Goal: Transaction & Acquisition: Purchase product/service

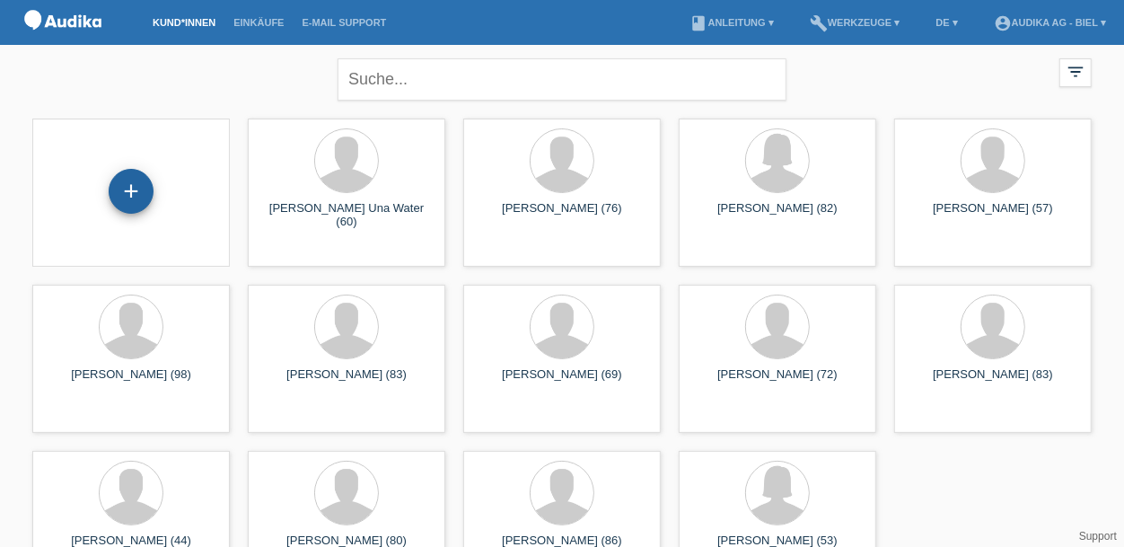
click at [134, 196] on div "+" at bounding box center [131, 191] width 45 height 45
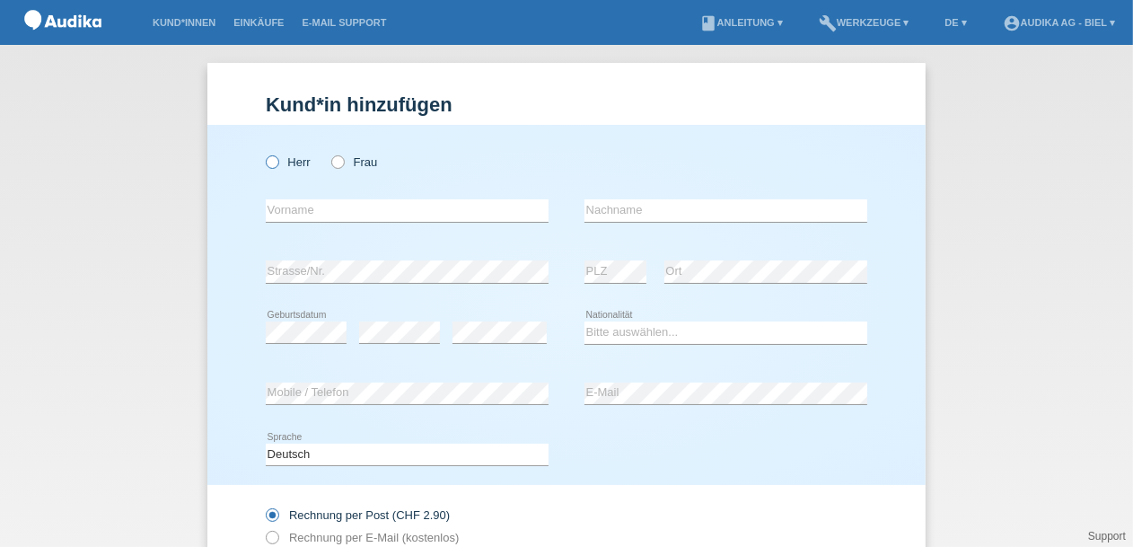
click at [263, 153] on icon at bounding box center [263, 153] width 0 height 0
click at [273, 161] on input "Herr" at bounding box center [272, 161] width 12 height 12
radio input "true"
click at [611, 210] on input "text" at bounding box center [726, 210] width 283 height 22
paste input "Negahban"
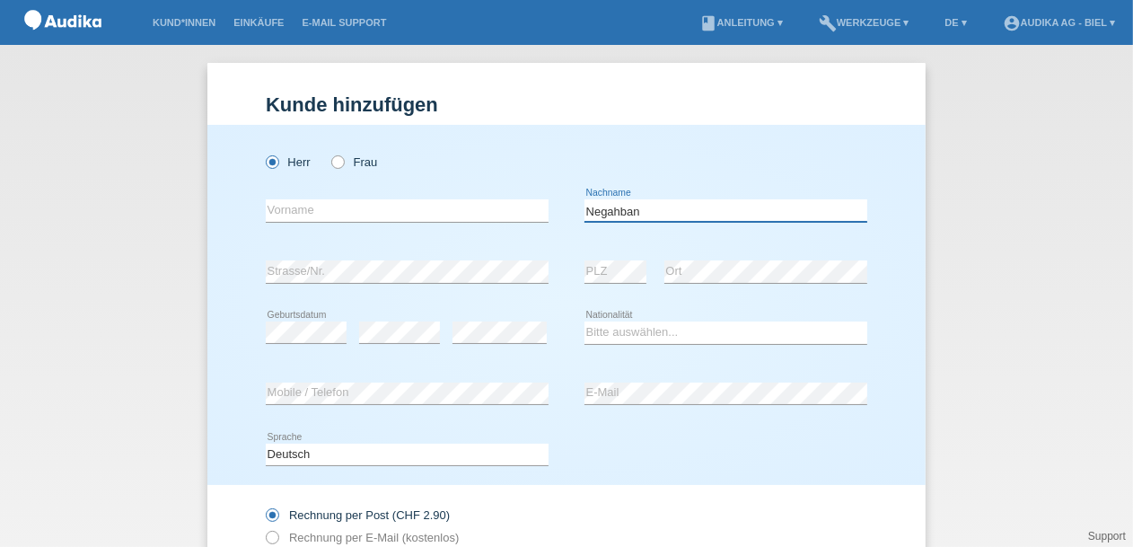
type input "Negahban"
click at [267, 208] on input "text" at bounding box center [407, 210] width 283 height 22
paste input "Afshin"
type input "Afshin"
click at [599, 338] on select "Bitte auswählen... Schweiz Deutschland Liechtenstein Österreich ------------ Af…" at bounding box center [726, 332] width 283 height 22
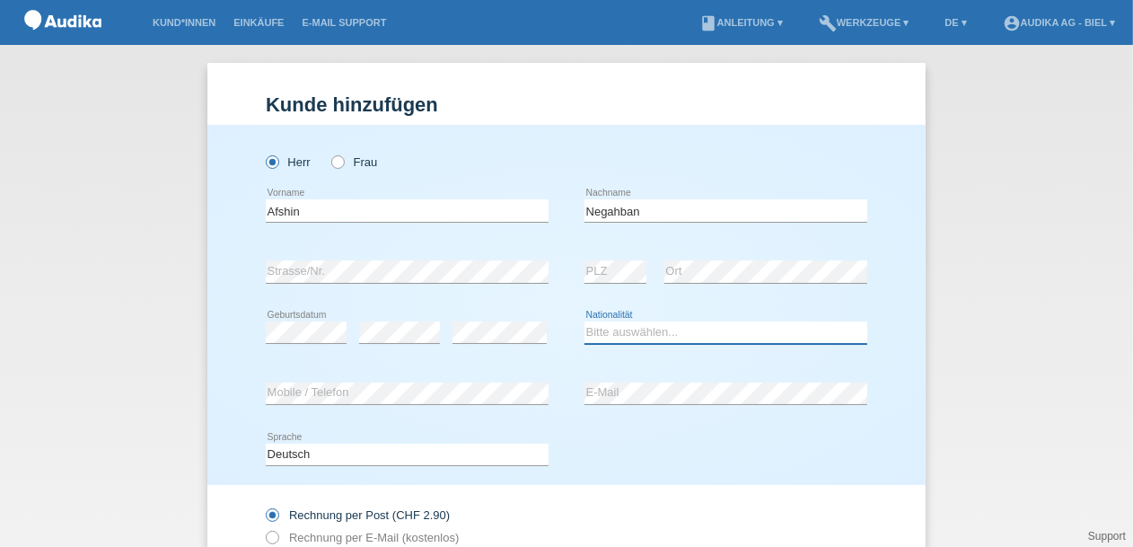
select select "CH"
click at [585, 321] on select "Bitte auswählen... Schweiz Deutschland Liechtenstein Österreich ------------ Af…" at bounding box center [726, 332] width 283 height 22
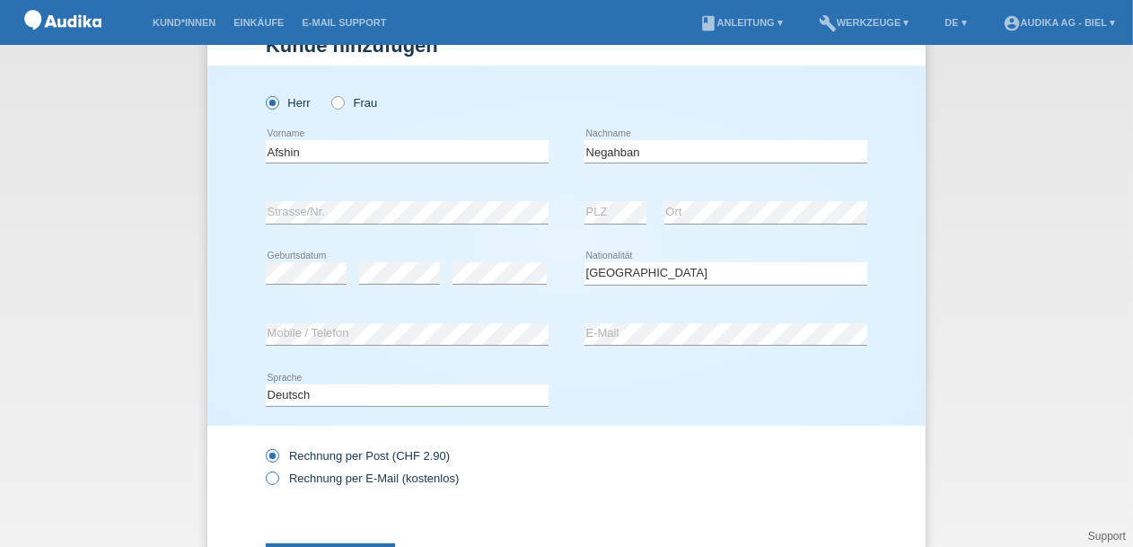
click at [263, 469] on icon at bounding box center [263, 469] width 0 height 0
click at [268, 472] on input "Rechnung per E-Mail (kostenlos)" at bounding box center [272, 482] width 12 height 22
radio input "true"
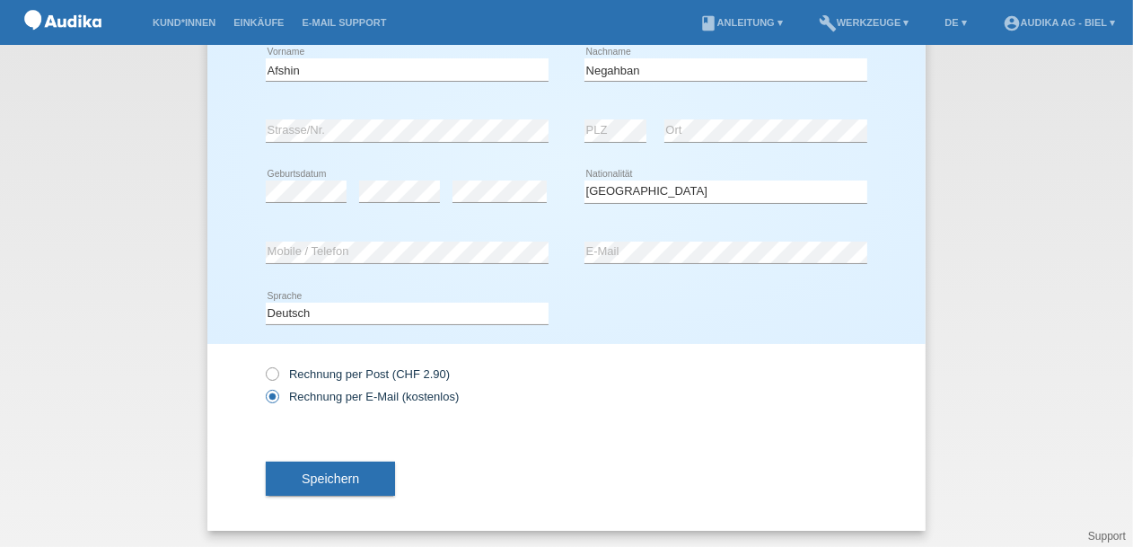
scroll to position [142, 0]
click at [336, 474] on span "Speichern" at bounding box center [330, 478] width 57 height 14
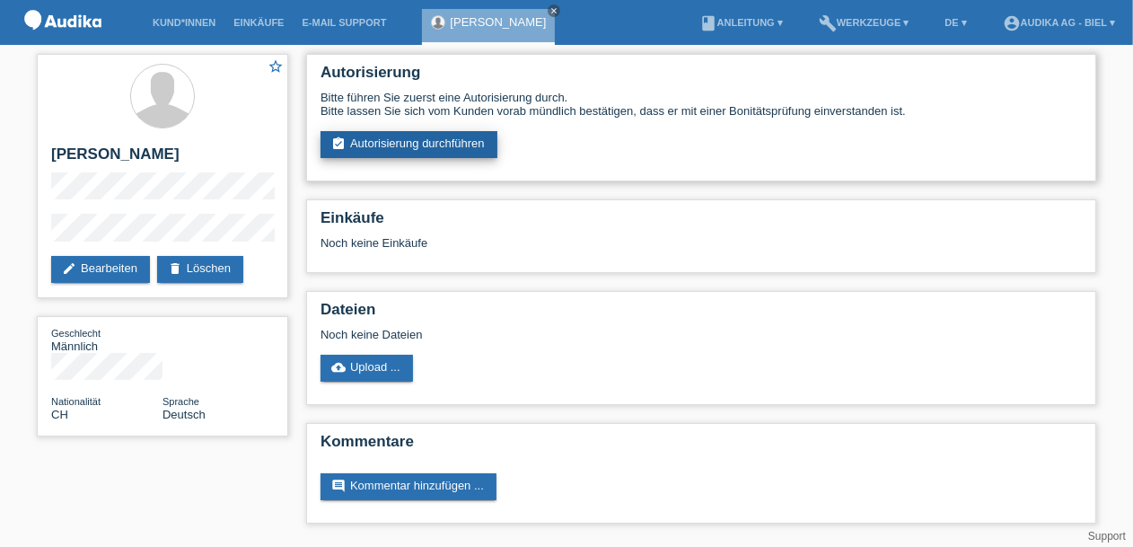
click at [402, 141] on link "assignment_turned_in Autorisierung durchführen" at bounding box center [409, 144] width 177 height 27
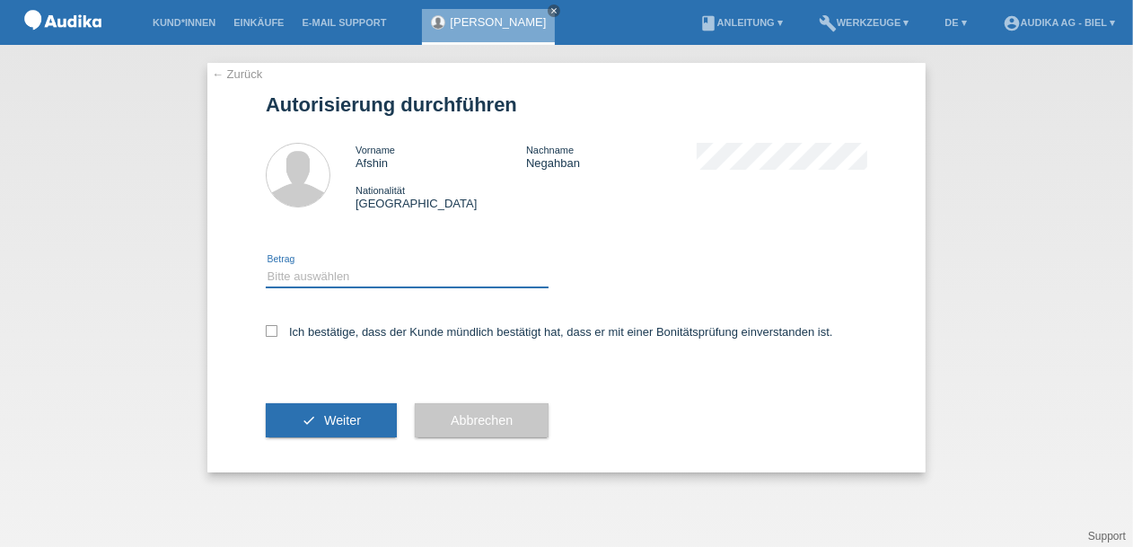
click at [286, 278] on select "Bitte auswählen CHF 1.00 - CHF 499.00 CHF 500.00 - CHF 1'999.00 CHF 2'000.00 - …" at bounding box center [407, 277] width 283 height 22
select select "3"
click at [266, 266] on select "Bitte auswählen CHF 1.00 - CHF 499.00 CHF 500.00 - CHF 1'999.00 CHF 2'000.00 - …" at bounding box center [407, 277] width 283 height 22
click at [268, 330] on icon at bounding box center [272, 331] width 12 height 12
click at [268, 330] on input "Ich bestätige, dass der Kunde mündlich bestätigt hat, dass er mit einer Bonität…" at bounding box center [272, 331] width 12 height 12
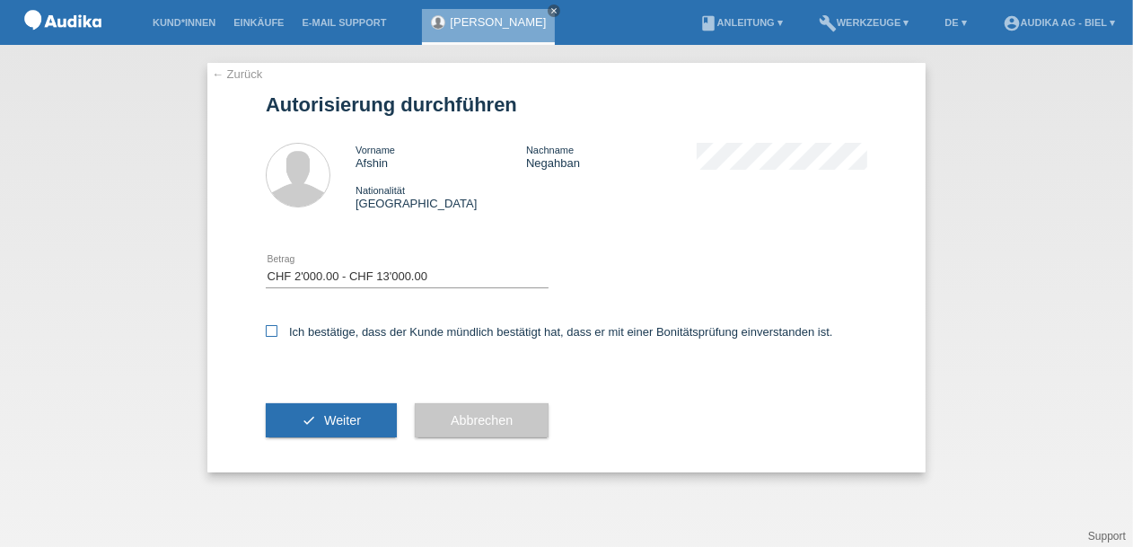
checkbox input "true"
click at [335, 425] on span "Weiter" at bounding box center [342, 420] width 37 height 14
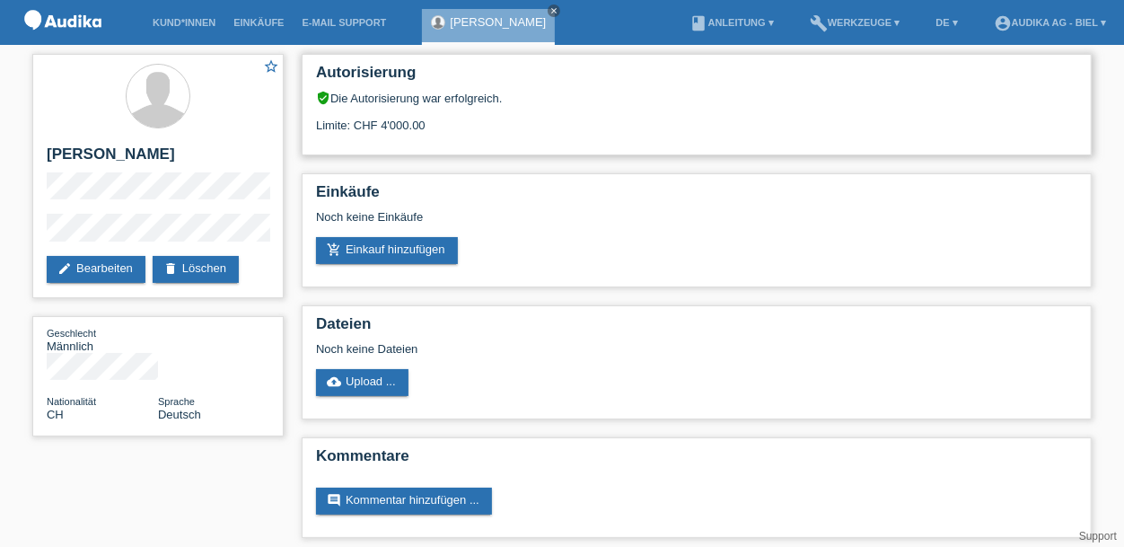
click at [914, 134] on div "Autorisierung verified_user Die Autorisierung war erfolgreich. Limite: CHF 4'00…" at bounding box center [697, 104] width 790 height 101
click at [399, 253] on link "add_shopping_cart Einkauf hinzufügen" at bounding box center [387, 250] width 142 height 27
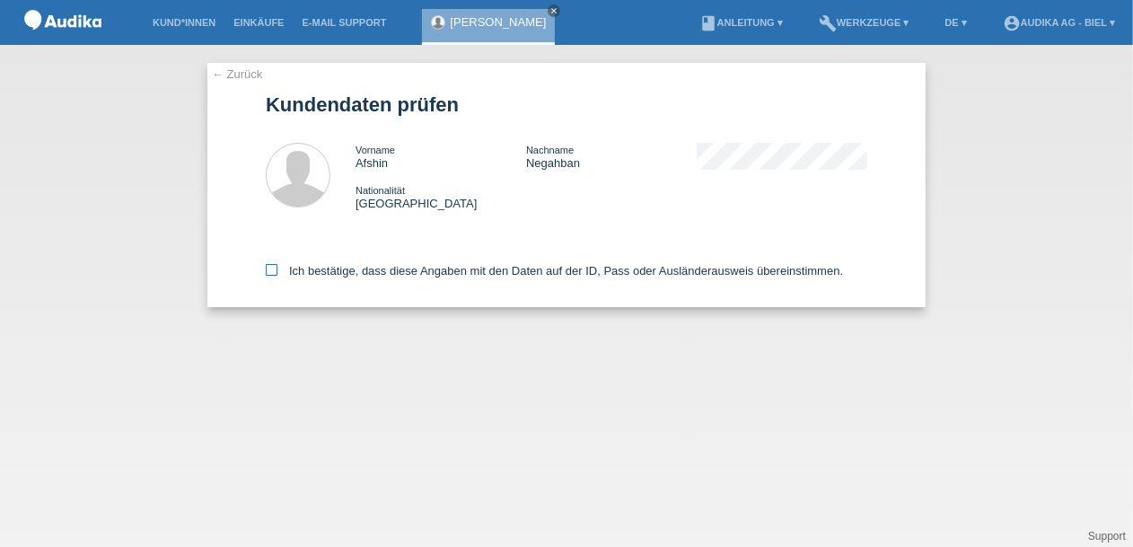
click at [271, 271] on icon at bounding box center [272, 270] width 12 height 12
click at [271, 271] on input "Ich bestätige, dass diese Angaben mit den Daten auf der ID, Pass oder Ausländer…" at bounding box center [272, 270] width 12 height 12
checkbox input "true"
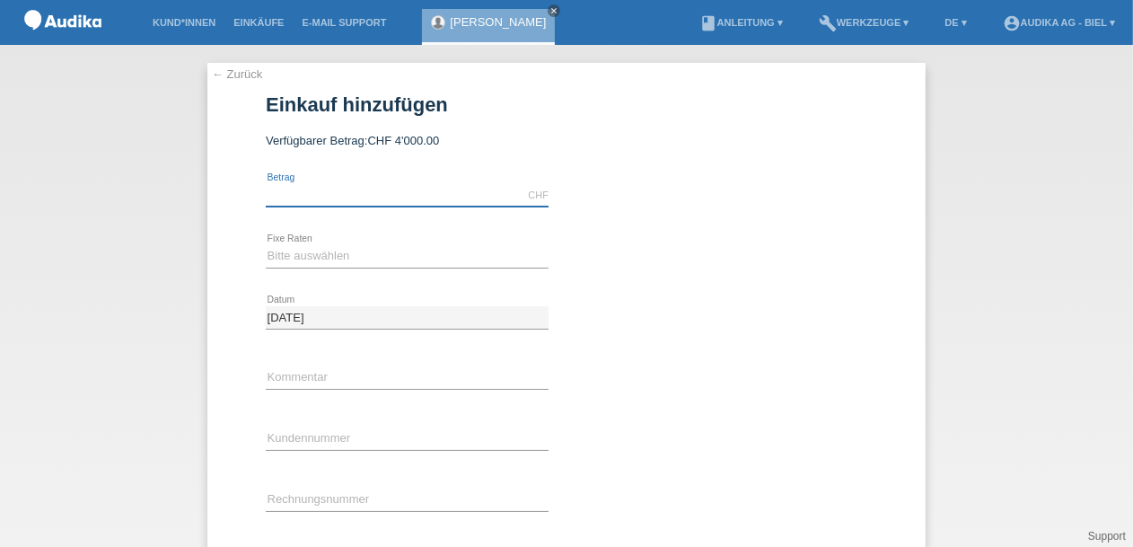
click at [306, 196] on input "text" at bounding box center [407, 195] width 283 height 22
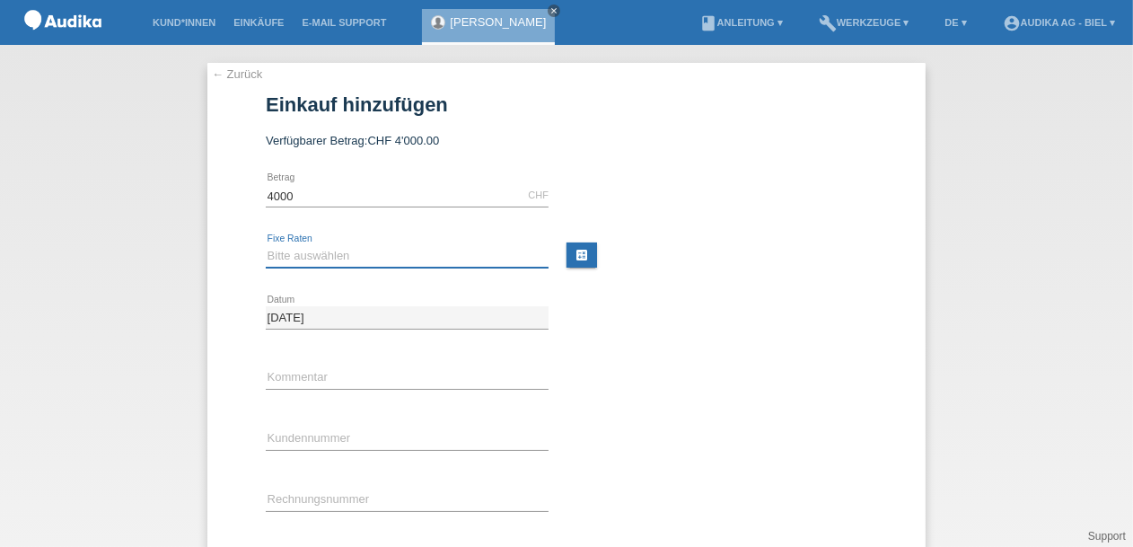
type input "4000.00"
click at [374, 257] on select "Bitte auswählen 12 Raten 24 Raten" at bounding box center [407, 256] width 283 height 22
select select "178"
click at [266, 245] on select "Bitte auswählen 12 Raten 24 Raten" at bounding box center [407, 256] width 283 height 22
click at [330, 432] on input "C" at bounding box center [407, 439] width 283 height 22
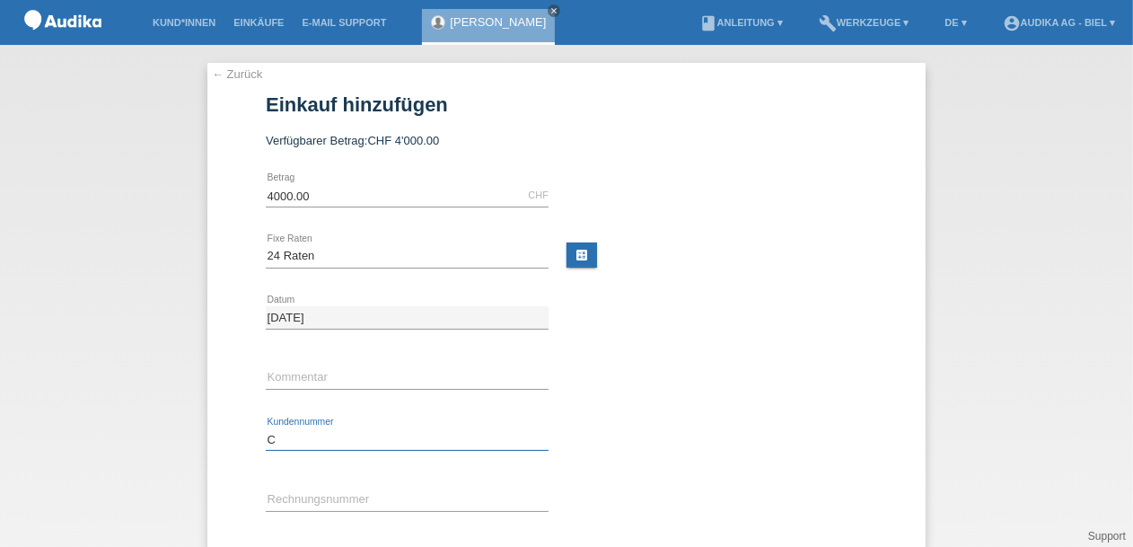
paste input "11907613"
type input "C11907613"
click at [278, 493] on input "SOI" at bounding box center [407, 500] width 283 height 22
click at [297, 497] on input "SOI" at bounding box center [407, 500] width 283 height 22
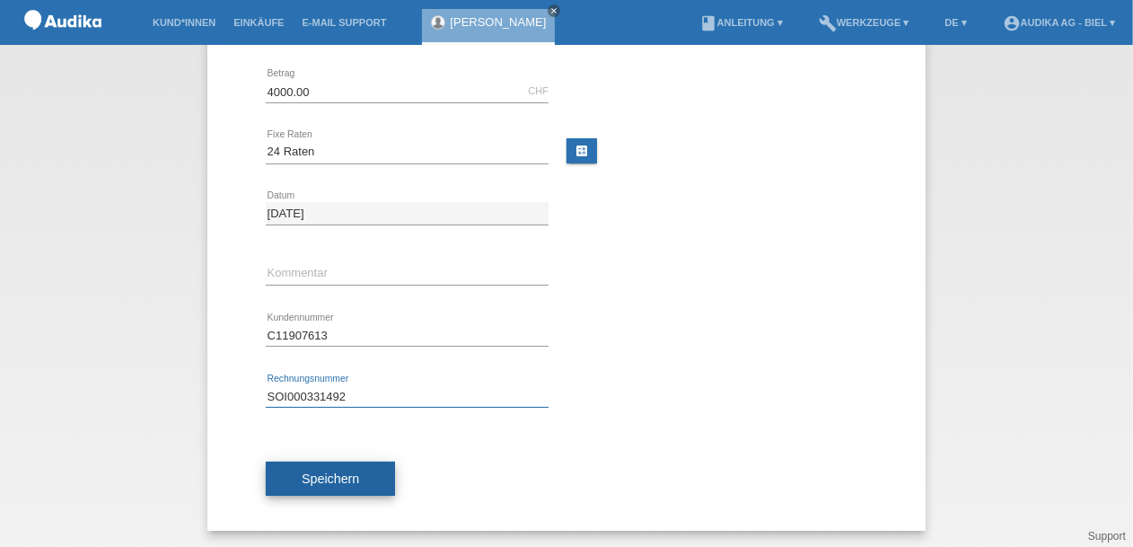
type input "SOI000331492"
click at [356, 475] on button "Speichern" at bounding box center [330, 479] width 129 height 34
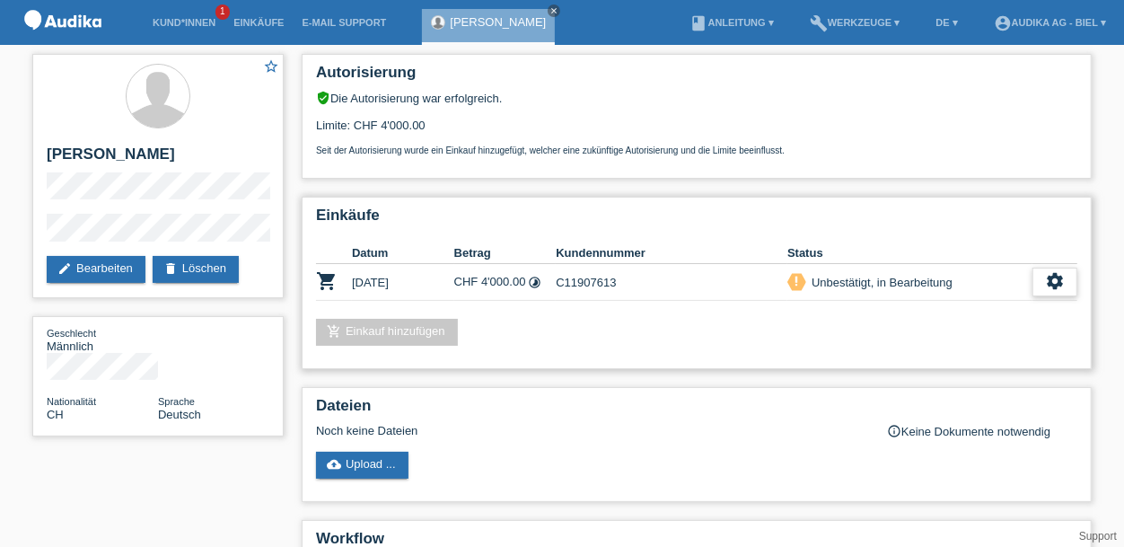
click at [1059, 277] on icon "settings" at bounding box center [1055, 281] width 20 height 20
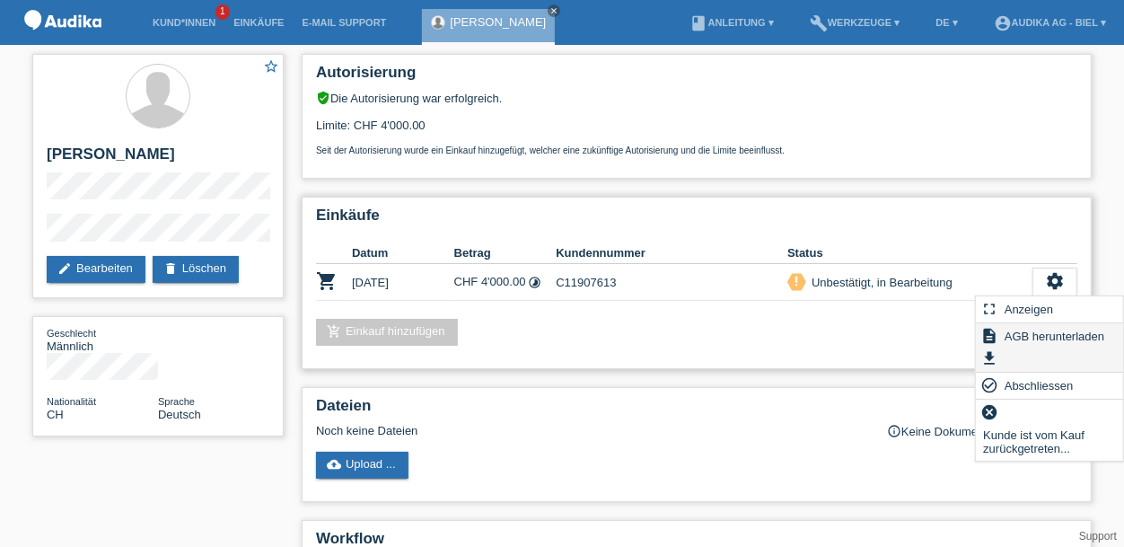
click at [1025, 332] on span "AGB herunterladen" at bounding box center [1054, 336] width 105 height 22
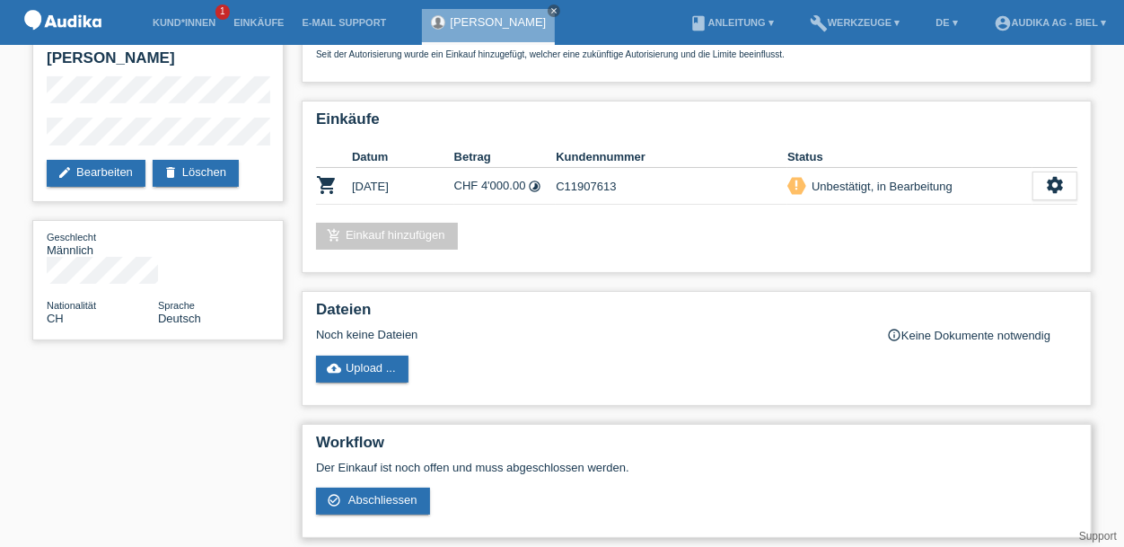
scroll to position [221, 0]
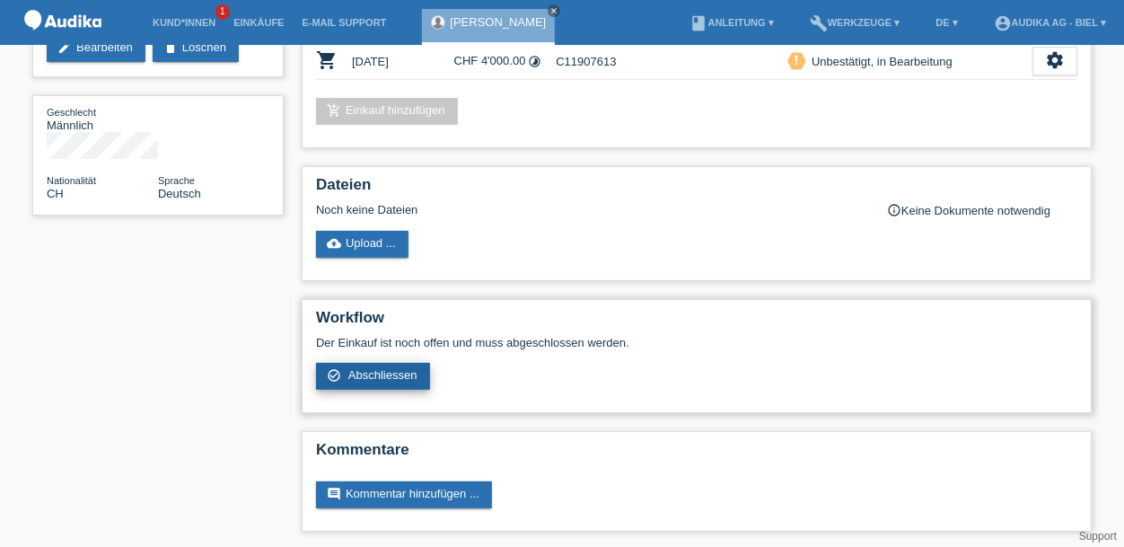
click at [389, 370] on span "Abschliessen" at bounding box center [382, 374] width 69 height 13
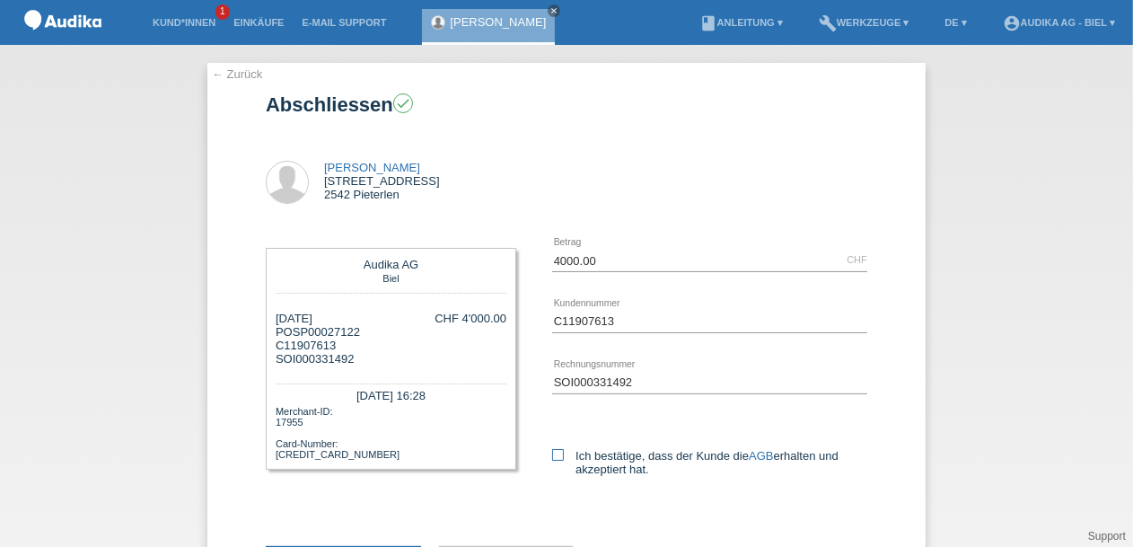
click at [553, 453] on icon at bounding box center [558, 455] width 12 height 12
click at [553, 453] on input "Ich bestätige, dass der Kunde die AGB erhalten und akzeptiert hat." at bounding box center [558, 455] width 12 height 12
checkbox input "true"
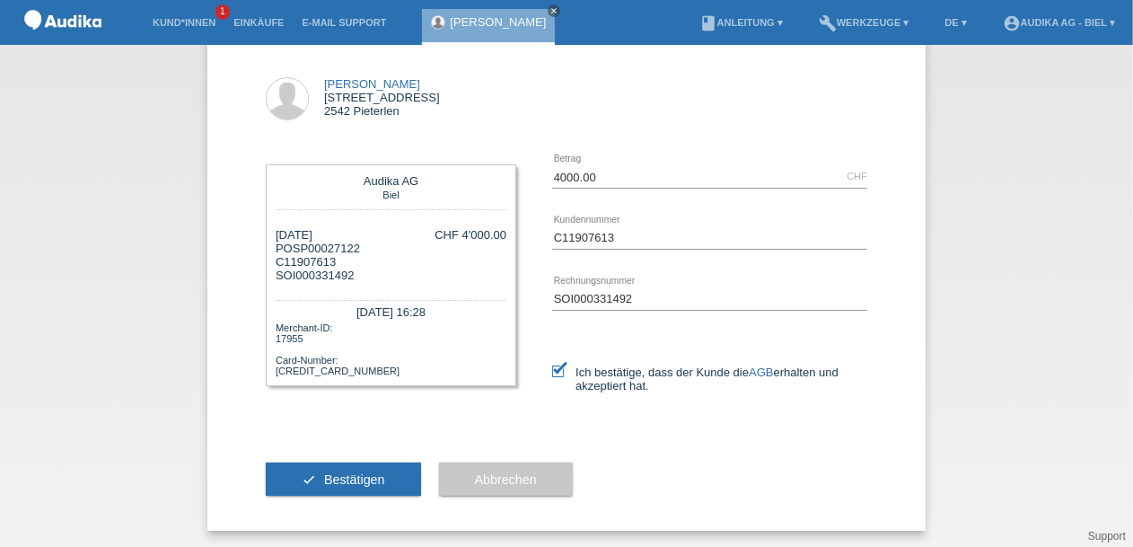
scroll to position [85, 0]
drag, startPoint x: 356, startPoint y: 247, endPoint x: 297, endPoint y: 242, distance: 59.4
click at [297, 242] on div "05.09.2025 POSP00027122 C11907613 SOI000331492 CHF 4'000.00" at bounding box center [391, 253] width 231 height 54
drag, startPoint x: 297, startPoint y: 242, endPoint x: 312, endPoint y: 245, distance: 14.6
click at [313, 245] on div "05.09.2025 POSP00027122 C11907613 SOI000331492" at bounding box center [318, 253] width 84 height 54
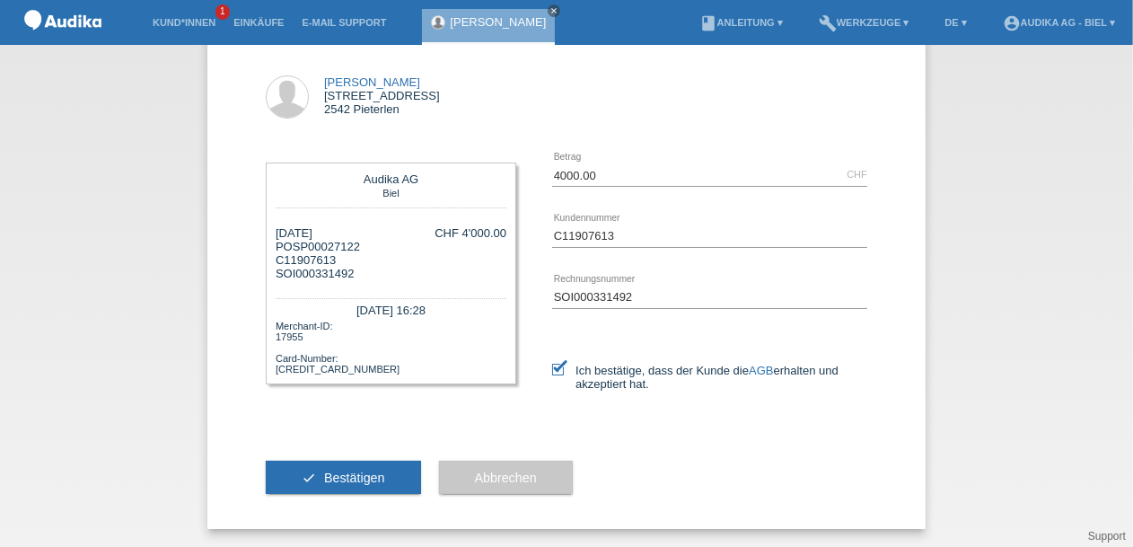
click at [370, 266] on div "05.09.2025 POSP00027122 C11907613 SOI000331492 CHF 4'000.00" at bounding box center [391, 253] width 231 height 54
drag, startPoint x: 356, startPoint y: 246, endPoint x: 290, endPoint y: 243, distance: 65.6
click at [290, 243] on div "05.09.2025 POSP00027122 C11907613 SOI000331492 CHF 4'000.00" at bounding box center [391, 253] width 231 height 54
copy div "SP00027122"
click at [1048, 172] on div "← Zurück Abschliessen check Afshin Negahban Bassbeltweg 3c 2542 Pieterlen AGB" at bounding box center [566, 296] width 1133 height 502
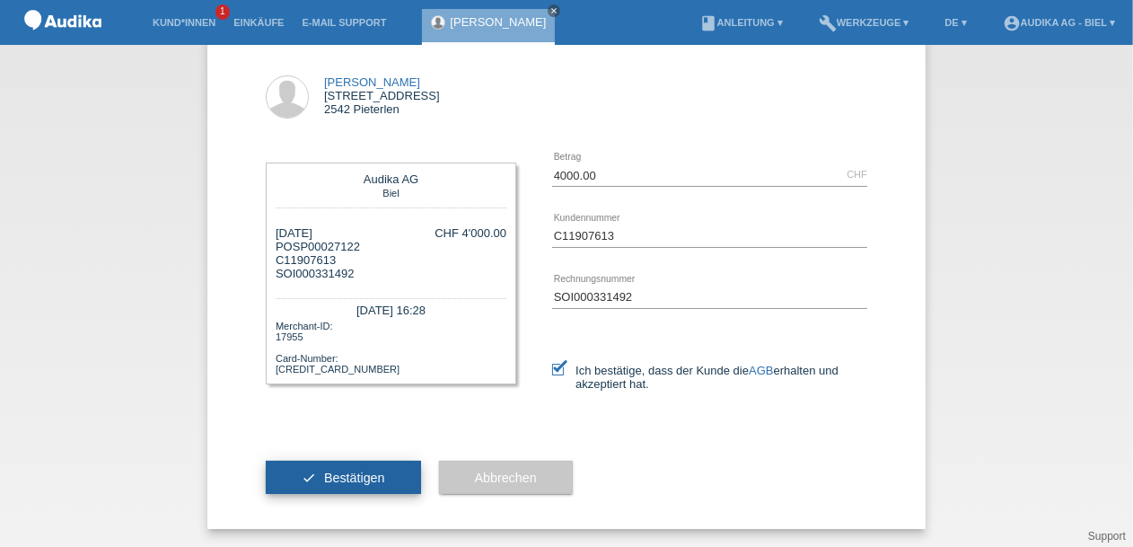
click at [339, 480] on span "Bestätigen" at bounding box center [354, 478] width 61 height 14
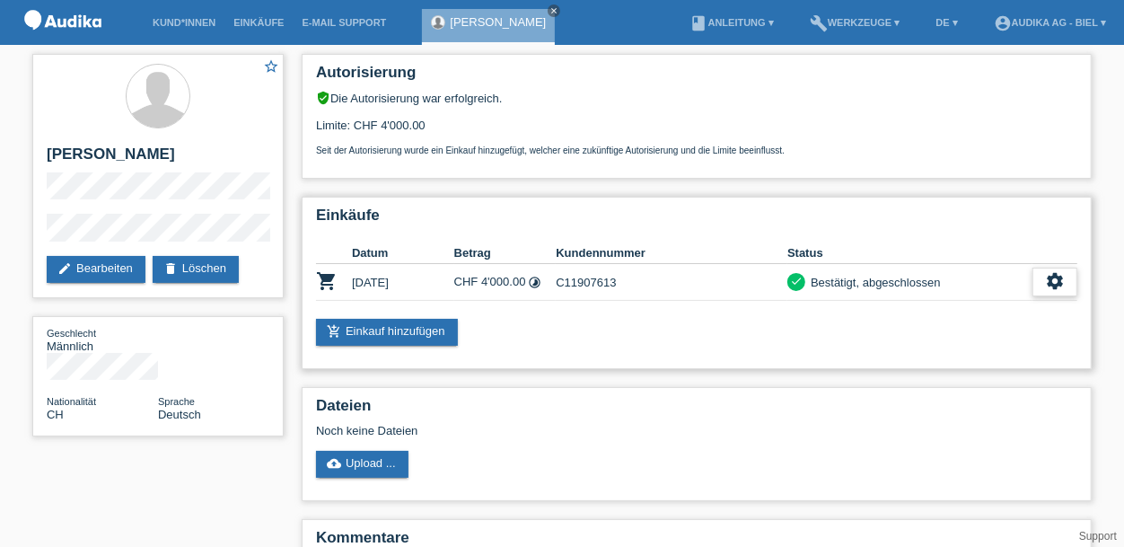
click at [1056, 280] on icon "settings" at bounding box center [1055, 281] width 20 height 20
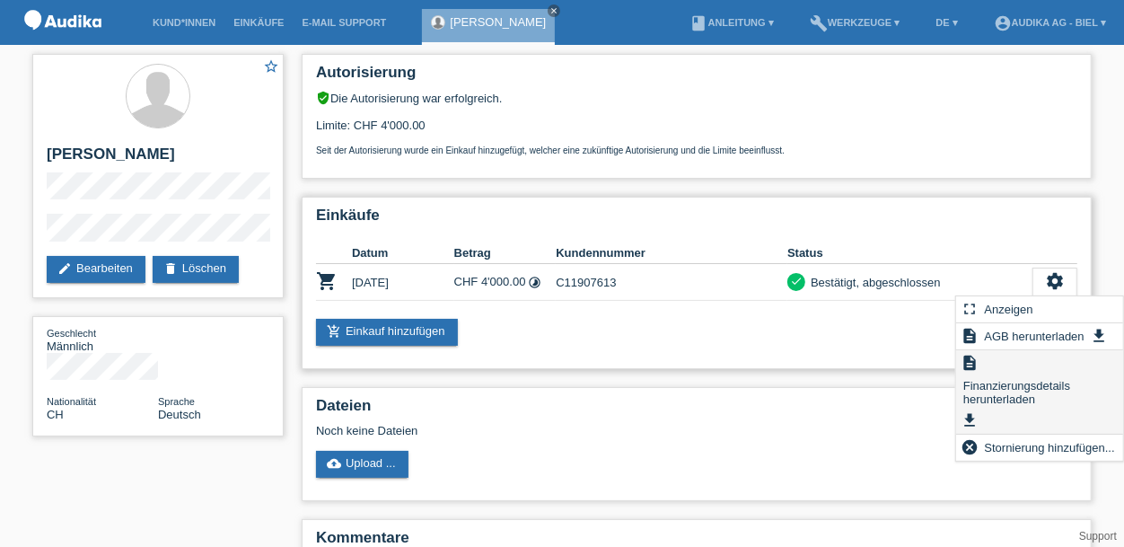
click at [973, 383] on span "Finanzierungsdetails herunterladen" at bounding box center [1040, 391] width 158 height 35
